Goal: Task Accomplishment & Management: Manage account settings

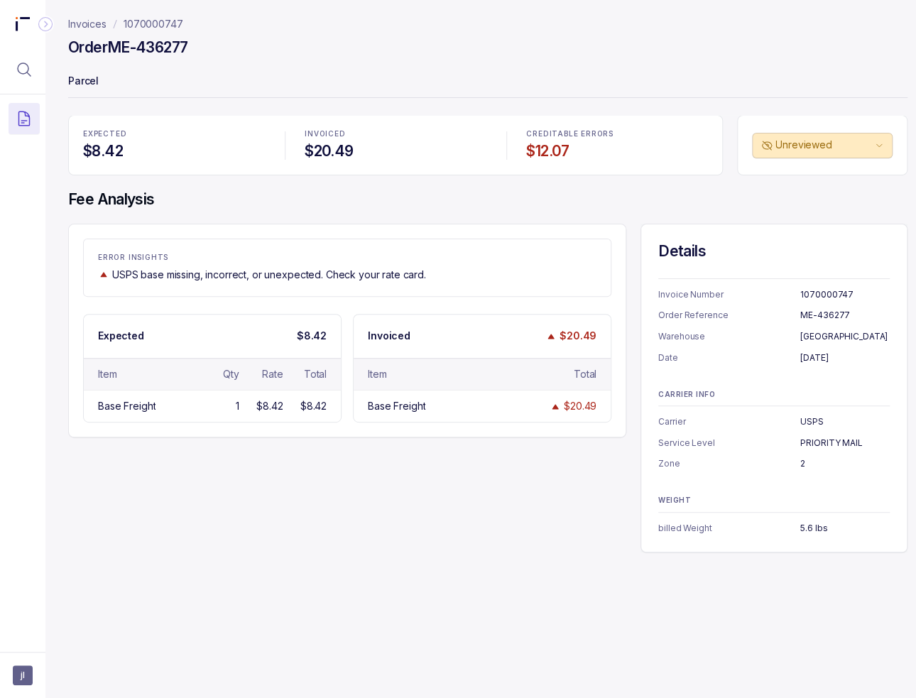
drag, startPoint x: 361, startPoint y: 590, endPoint x: 358, endPoint y: 580, distance: 10.3
click at [361, 590] on div "Invoices 1070000747 Order ME-436277 Parcel EXPECTED $8.42 INVOICED $20.49 CREDI…" at bounding box center [481, 349] width 873 height 698
click at [376, 560] on div "Invoices 1070000747 Order ME-436277 Parcel EXPECTED $8.42 INVOICED $20.49 CREDI…" at bounding box center [481, 349] width 873 height 698
click at [295, 195] on h4 "Fee Analysis" at bounding box center [487, 200] width 839 height 20
drag, startPoint x: 201, startPoint y: 207, endPoint x: 30, endPoint y: 280, distance: 186.3
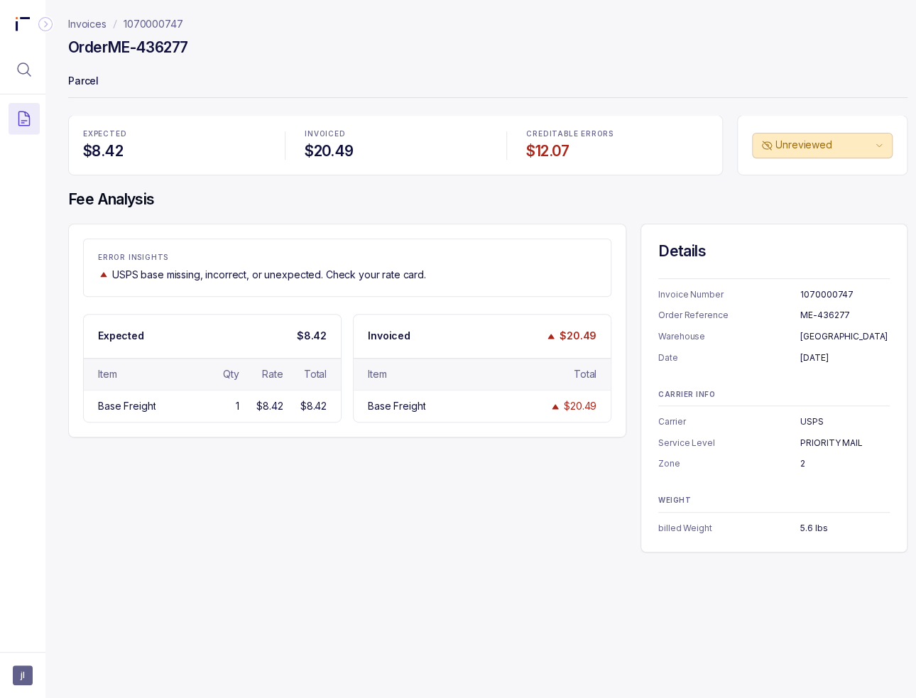
click at [200, 206] on h4 "Fee Analysis" at bounding box center [487, 200] width 839 height 20
click at [240, 459] on div "ERROR INSIGHTS USPS base missing, incorrect, or unexpected. Check your rate car…" at bounding box center [487, 388] width 839 height 329
click at [253, 239] on div "ERROR INSIGHTS USPS base missing, incorrect, or unexpected. Check your rate car…" at bounding box center [347, 268] width 528 height 58
click at [496, 186] on div "EXPECTED $8.42 INVOICED $20.49 CREDITABLE ERRORS $12.07 Unreviewed Fee Analysis…" at bounding box center [487, 333] width 839 height 437
click at [94, 22] on p "Invoices" at bounding box center [87, 24] width 38 height 14
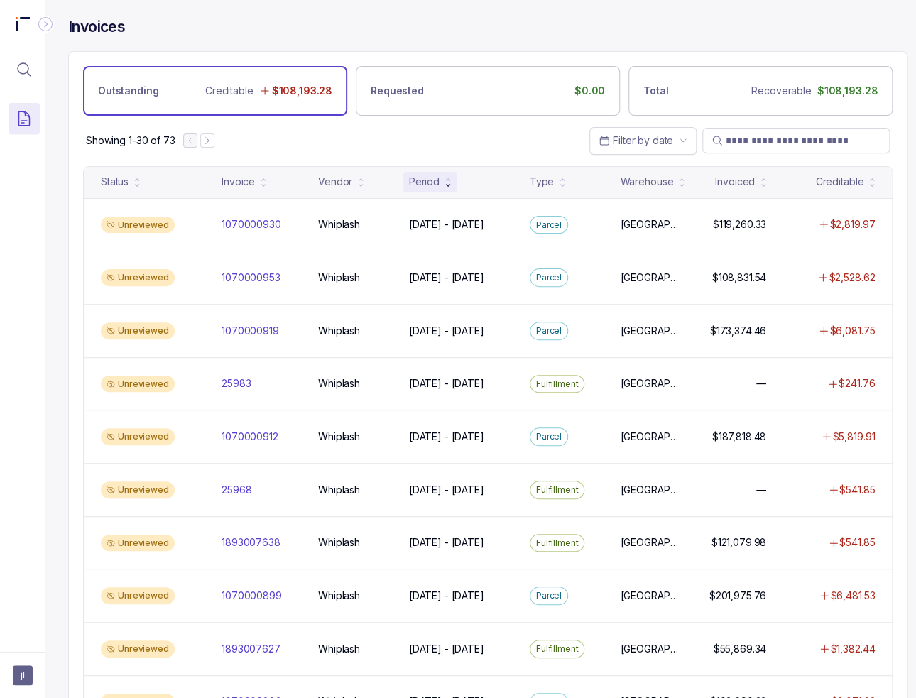
click at [326, 132] on div "Showing 1-30 of 73 Filter by date" at bounding box center [488, 141] width 838 height 50
click at [366, 136] on div "Showing 1-30 of 73 Filter by date" at bounding box center [488, 141] width 838 height 50
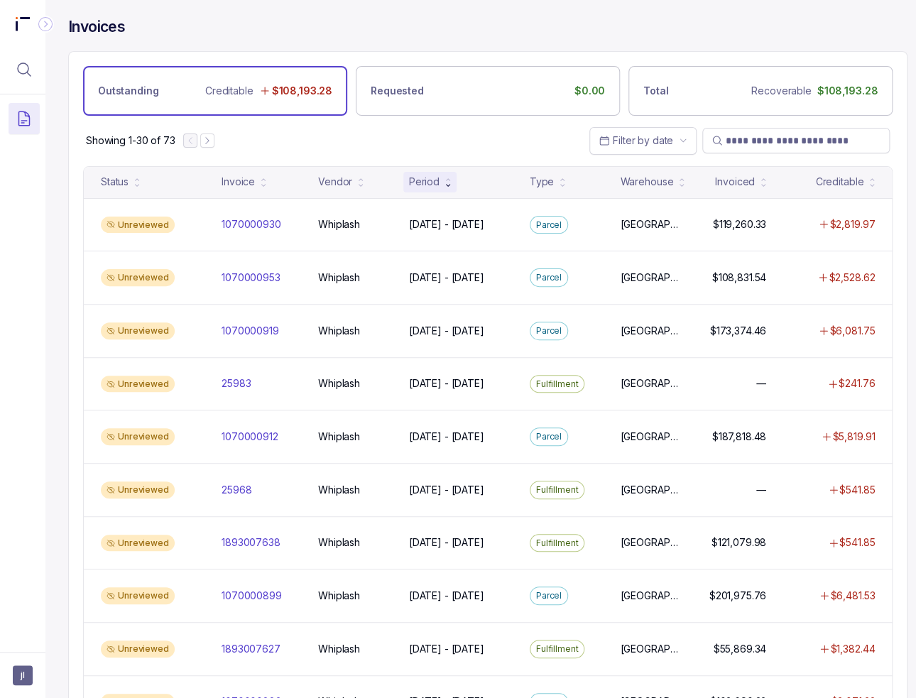
click at [21, 598] on div at bounding box center [22, 368] width 45 height 549
click at [12, 286] on div at bounding box center [22, 368] width 45 height 549
click at [32, 672] on span "jl" at bounding box center [23, 675] width 20 height 20
click at [23, 300] on div at bounding box center [22, 368] width 45 height 549
click at [451, 145] on div "Showing 1-30 of 73 Filter by date" at bounding box center [488, 141] width 838 height 50
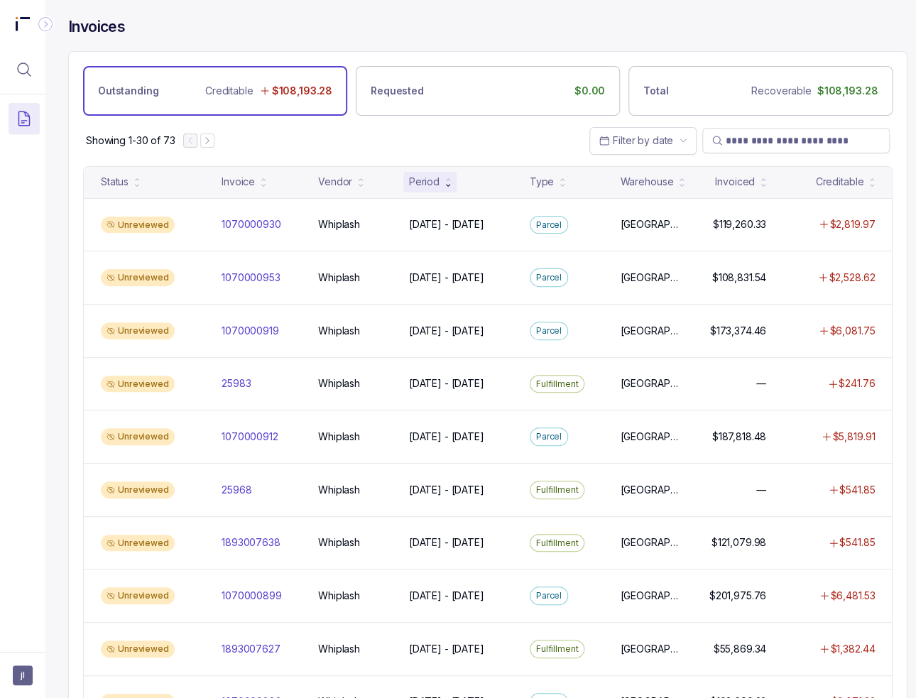
click at [432, 143] on div "Showing 1-30 of 73 Filter by date" at bounding box center [488, 141] width 838 height 50
click at [28, 670] on span "jl" at bounding box center [23, 675] width 20 height 20
click at [35, 644] on p "Logout" at bounding box center [94, 644] width 118 height 14
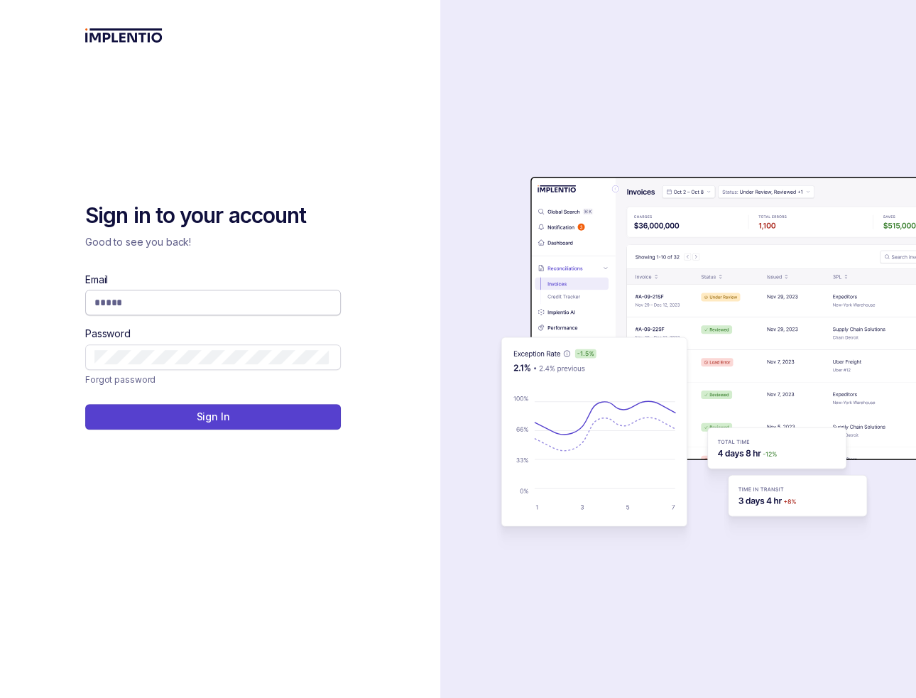
click at [231, 299] on input "Email" at bounding box center [211, 302] width 234 height 14
type input "**********"
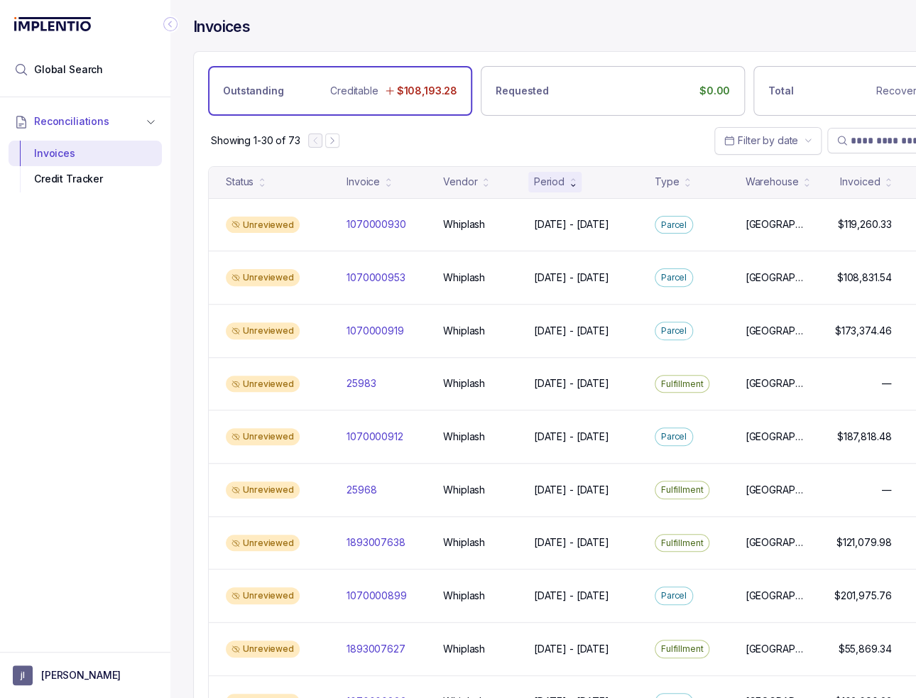
click at [173, 24] on icon "Collapse Icon" at bounding box center [170, 24] width 14 height 14
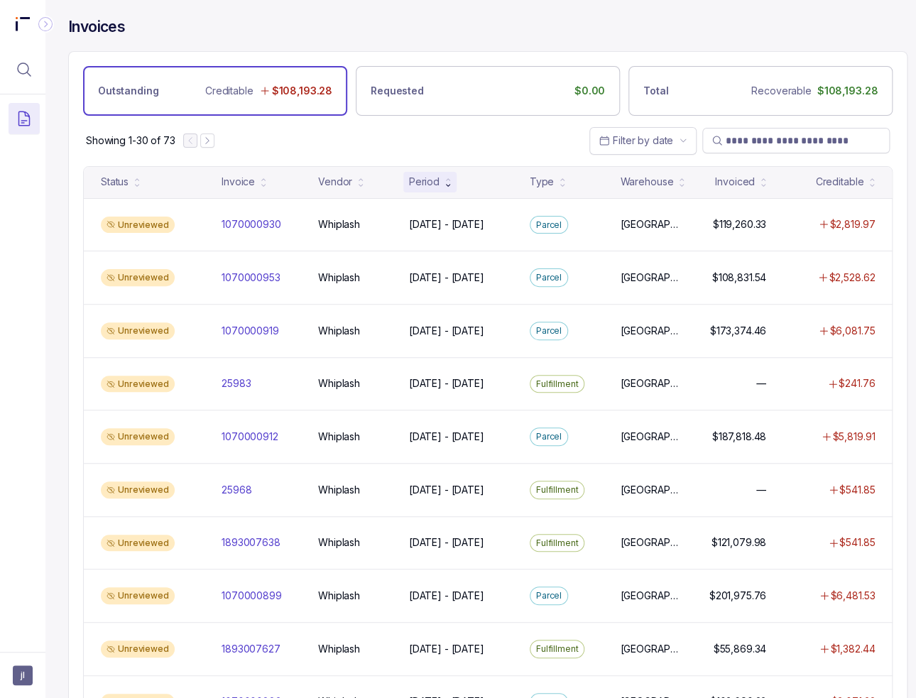
click at [312, 28] on div "Invoices" at bounding box center [487, 34] width 839 height 34
click at [446, 124] on div "Showing 1-30 of 73 Filter by date" at bounding box center [488, 141] width 838 height 50
click at [57, 306] on div "Invoices Outstanding Creditable $108,193.28 Requested $0.00 Total Recoverable $…" at bounding box center [481, 349] width 873 height 698
click at [55, 314] on div "Invoices Outstanding Creditable $108,193.28 Requested $0.00 Total Recoverable $…" at bounding box center [481, 349] width 873 height 698
click at [269, 128] on div "Showing 1-30 of 73 Filter by date" at bounding box center [488, 141] width 838 height 50
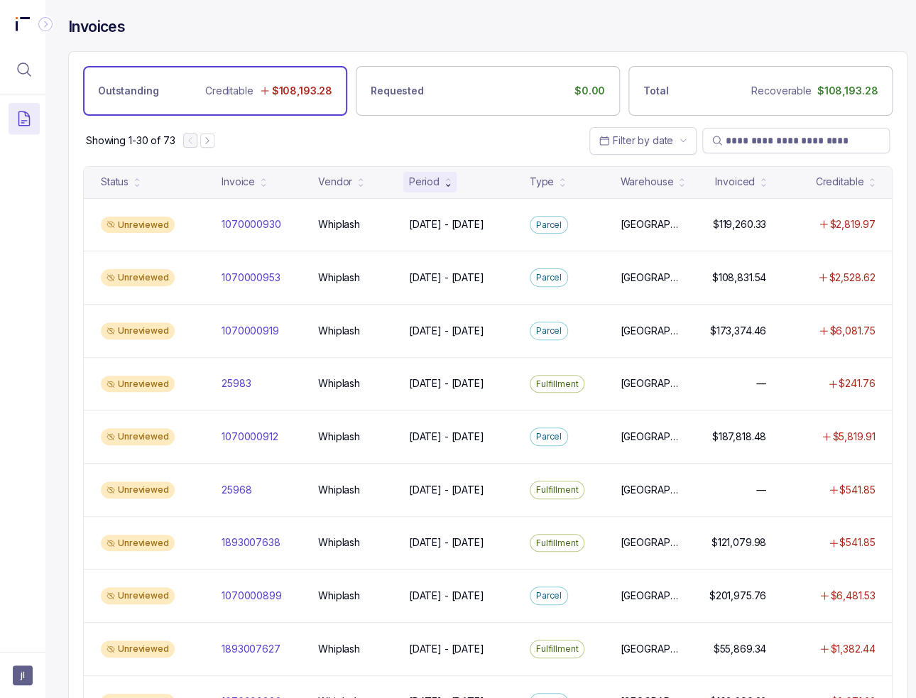
click at [481, 128] on div "Showing 1-30 of 73 Filter by date" at bounding box center [488, 141] width 838 height 50
click at [256, 30] on div "Invoices" at bounding box center [487, 34] width 839 height 34
click at [17, 677] on span "jl" at bounding box center [23, 675] width 20 height 20
click at [23, 647] on icon at bounding box center [23, 644] width 11 height 11
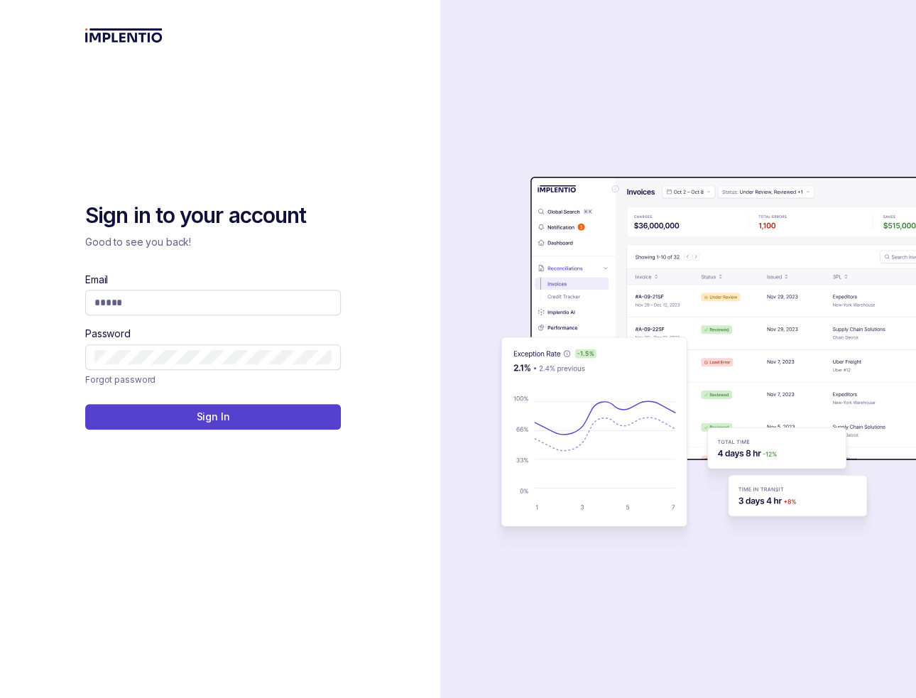
drag, startPoint x: 161, startPoint y: 93, endPoint x: 205, endPoint y: 104, distance: 45.5
click at [158, 87] on div "Sign in to your account Good to see you back! Email Password Forgot password Si…" at bounding box center [220, 349] width 270 height 698
click at [158, 305] on input "Email" at bounding box center [211, 302] width 234 height 14
click at [134, 302] on input "Email" at bounding box center [211, 302] width 234 height 14
type input "**********"
